Goal: Task Accomplishment & Management: Manage account settings

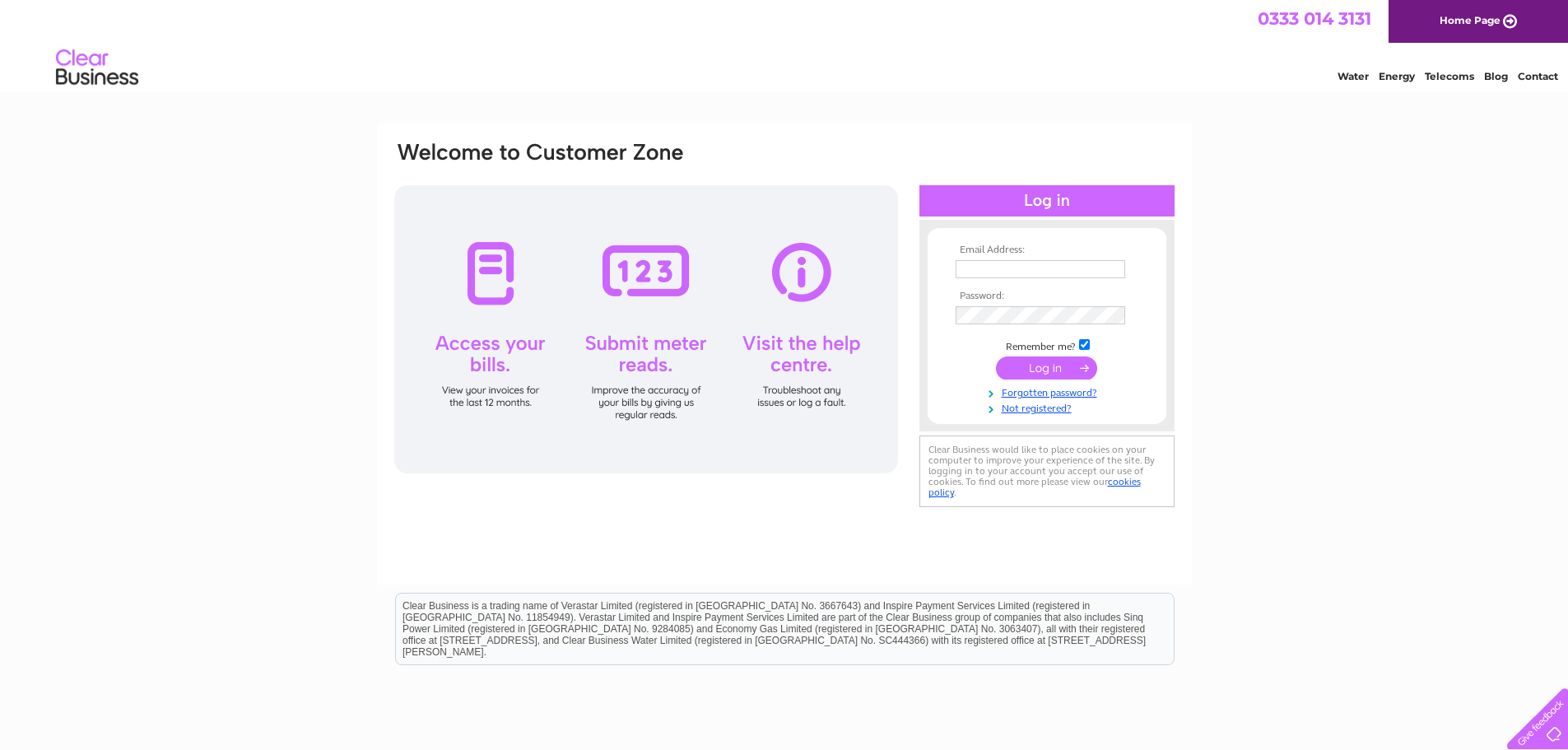
drag, startPoint x: 0, startPoint y: 0, endPoint x: 984, endPoint y: 265, distance: 1019.1
click at [984, 265] on input "text" at bounding box center [1040, 270] width 170 height 18
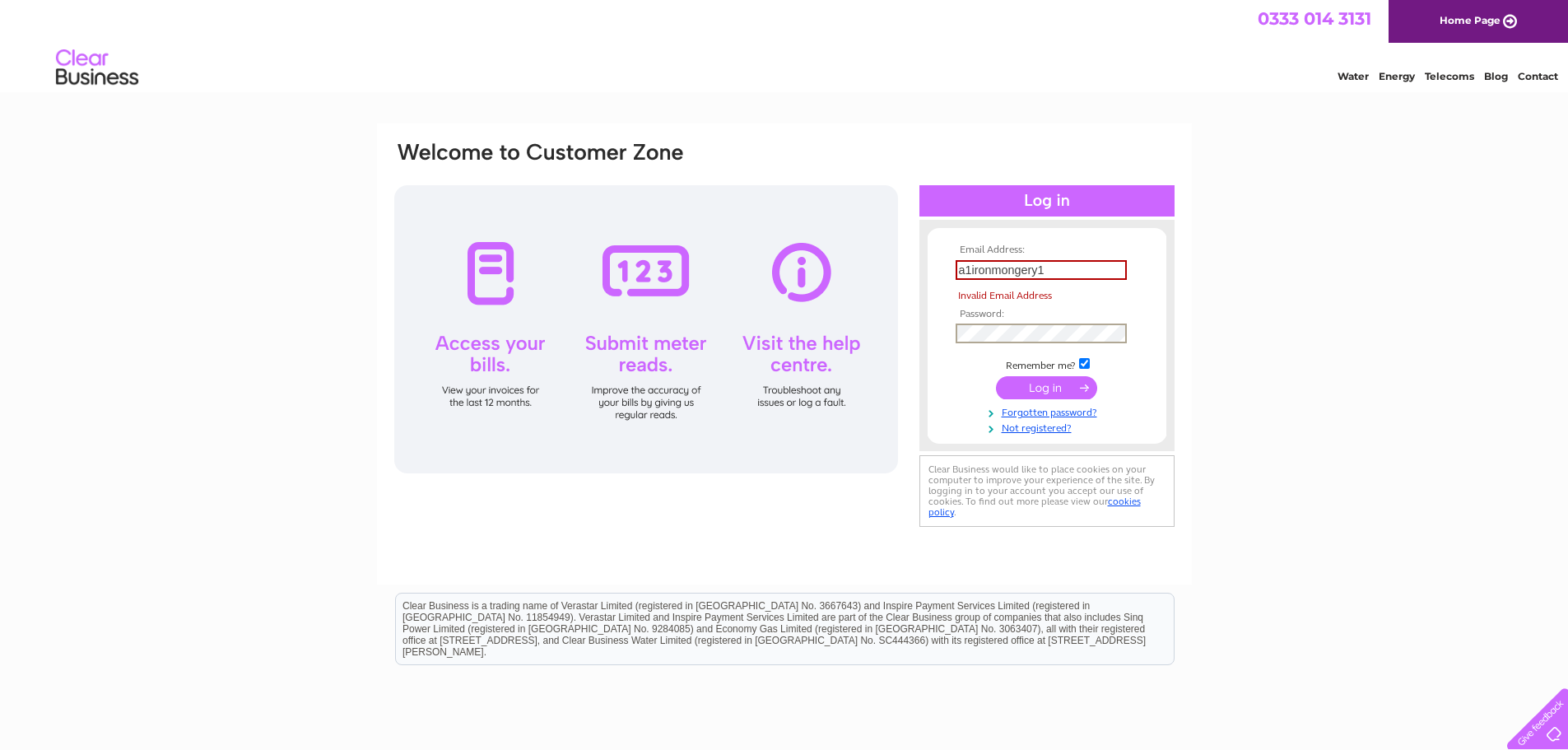
click at [1040, 316] on tbody "Email Address: a1ironmongery1 Invalid Email Address Password: Remember me? Forg…" at bounding box center [1047, 339] width 191 height 191
click at [1064, 275] on input "a1ironmongery1" at bounding box center [1041, 270] width 171 height 20
drag, startPoint x: 1064, startPoint y: 270, endPoint x: 767, endPoint y: 258, distance: 297.2
click at [767, 258] on div "Email Address: a1ironmongery1 Invalid Email Address Password: Forgotten passwor…" at bounding box center [785, 335] width 784 height 390
type input "[EMAIL_ADDRESS][DOMAIN_NAME]"
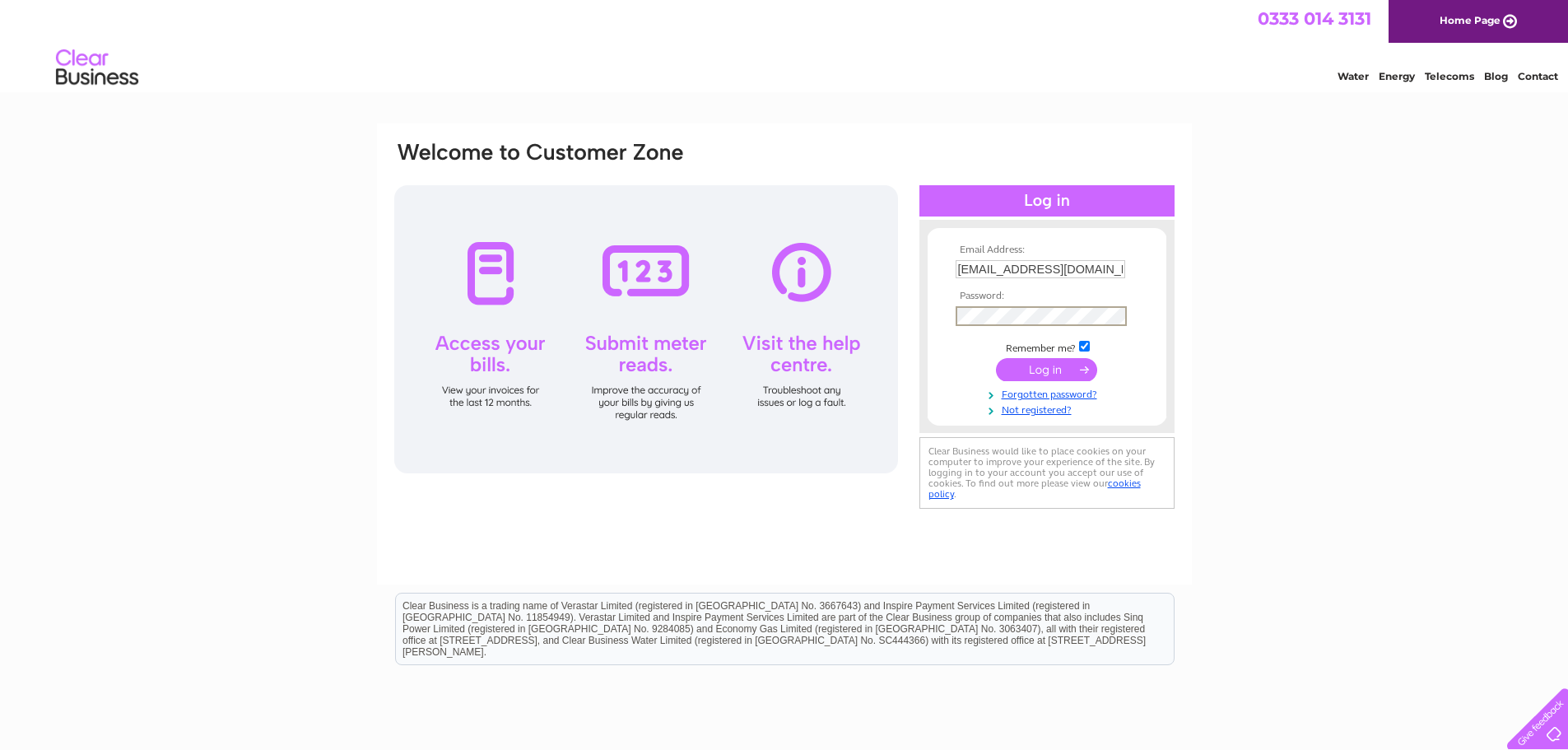
click at [1080, 370] on input "submit" at bounding box center [1047, 370] width 102 height 23
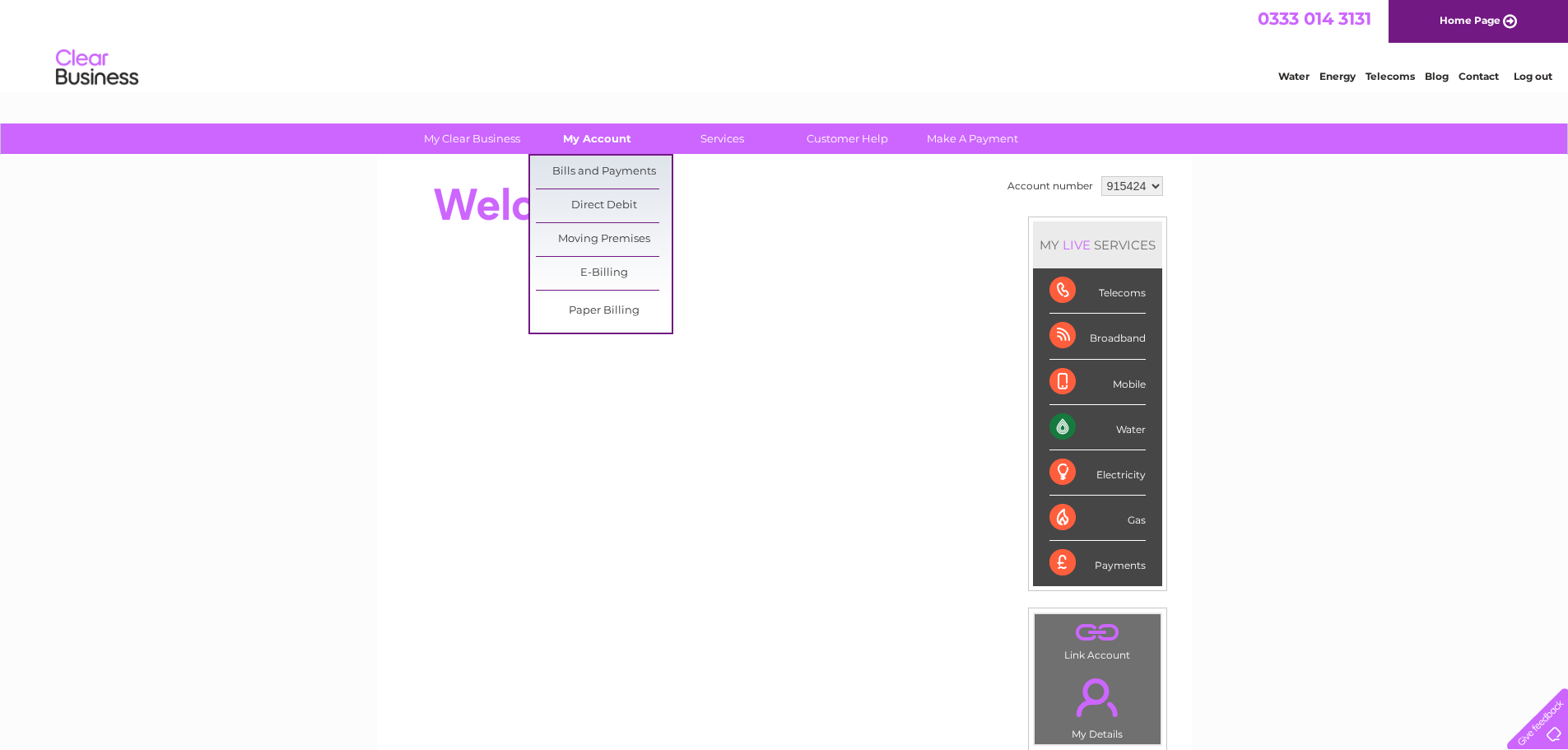
click at [578, 139] on link "My Account" at bounding box center [598, 139] width 136 height 30
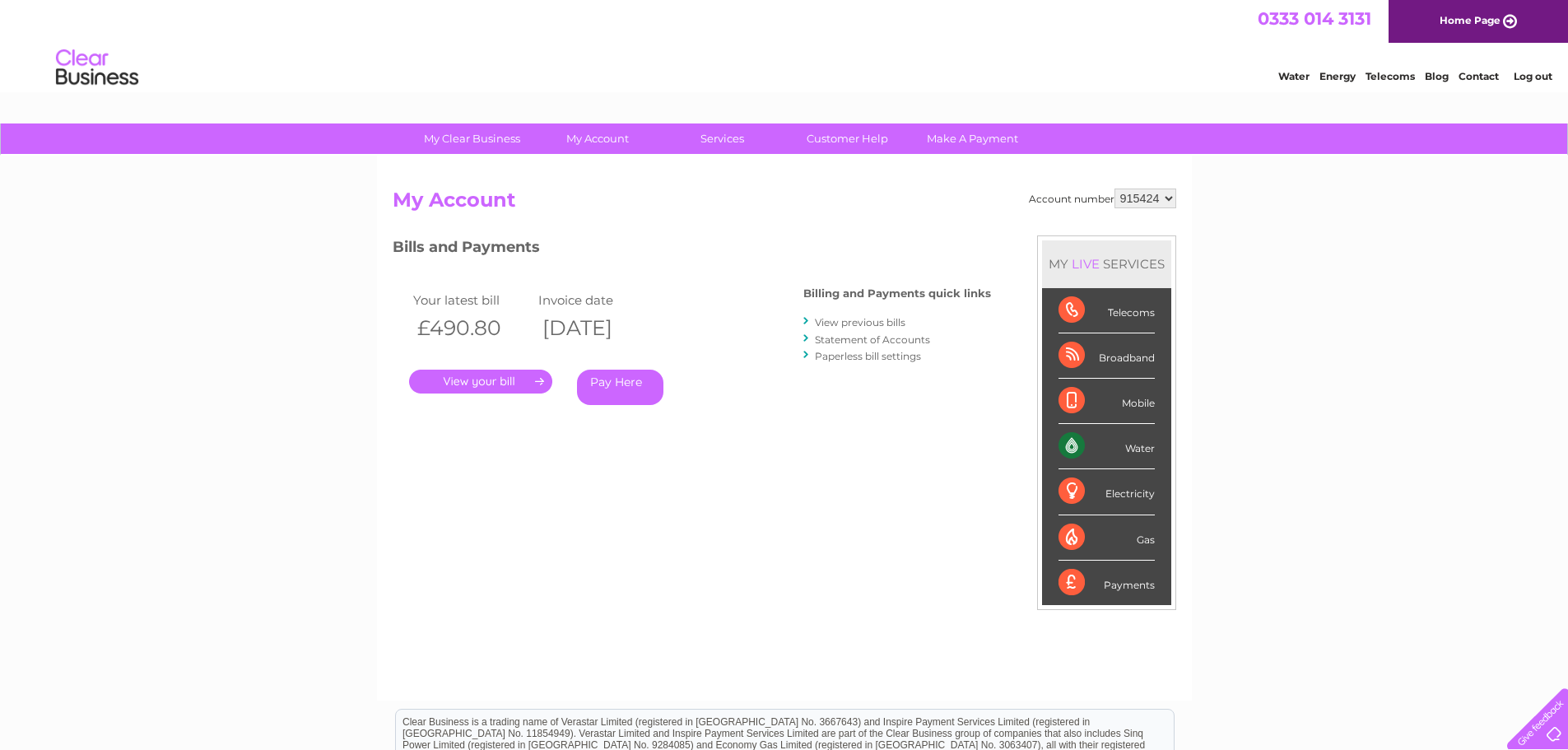
click at [1524, 69] on li "Log out" at bounding box center [1533, 76] width 50 height 21
click at [1527, 72] on link "Log out" at bounding box center [1533, 76] width 39 height 13
